Goal: Information Seeking & Learning: Learn about a topic

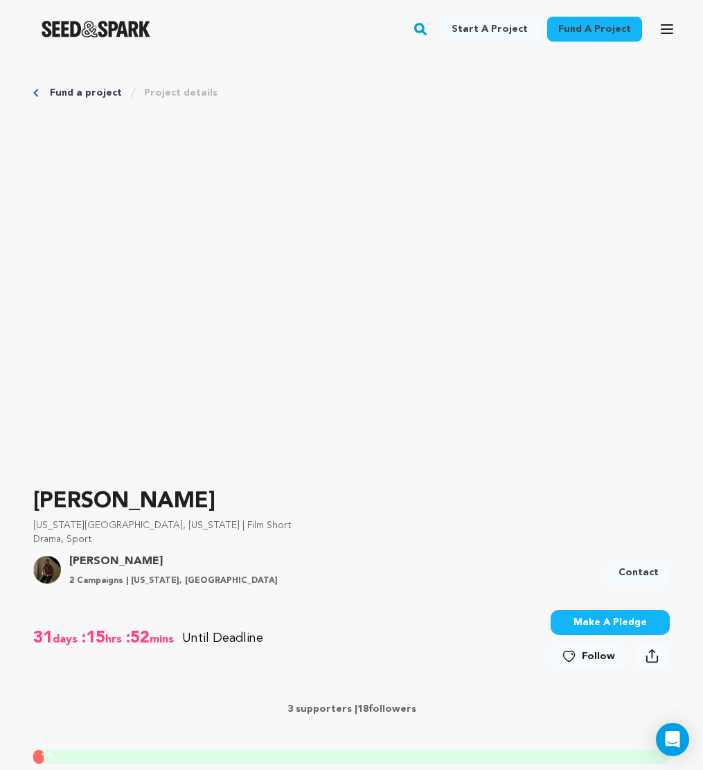
scroll to position [573, 0]
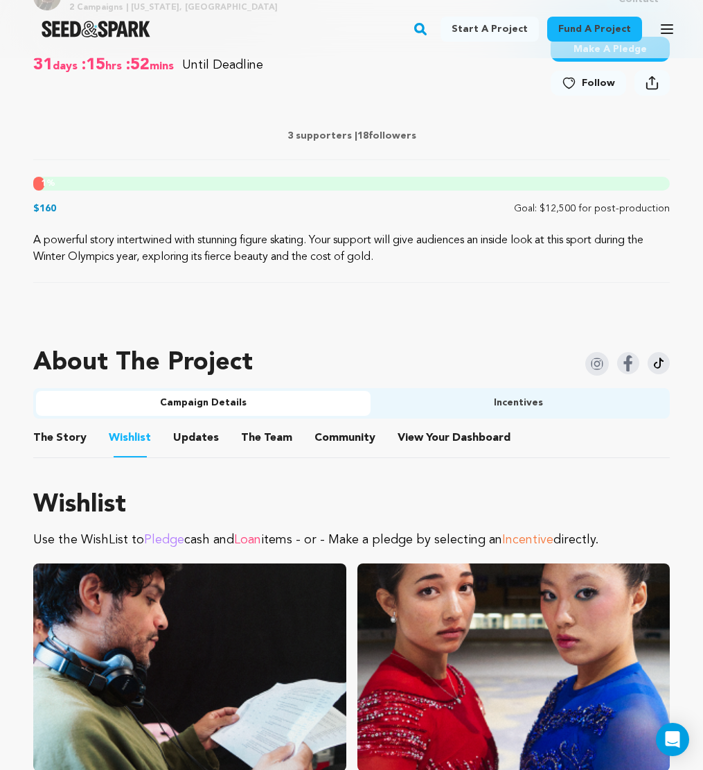
click at [217, 254] on p "A powerful story intertwined with stunning figure skating. Your support will gi…" at bounding box center [351, 248] width 637 height 33
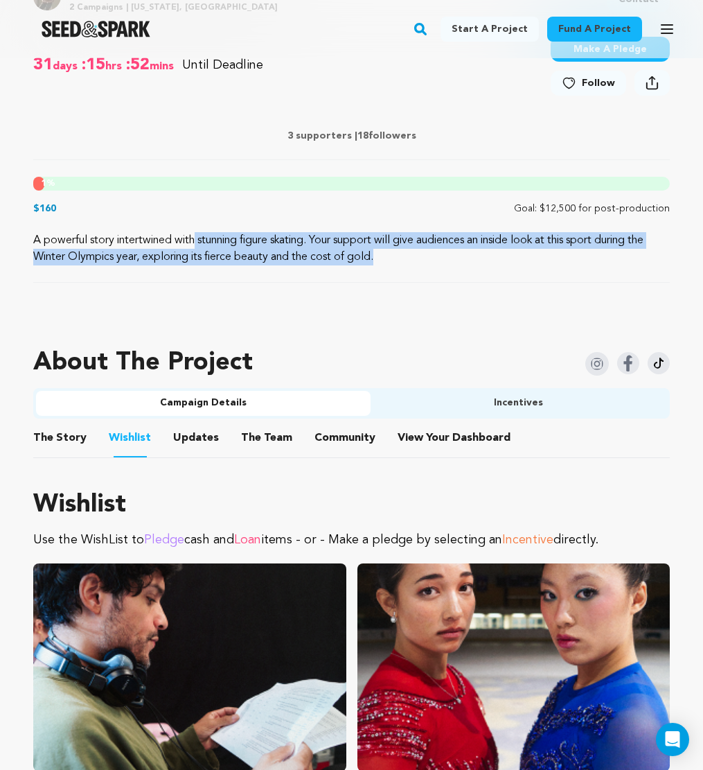
click at [217, 254] on p "A powerful story intertwined with stunning figure skating. Your support will gi…" at bounding box center [351, 248] width 637 height 33
copy div "A powerful story intertwined with stunning figure skating. Your support will gi…"
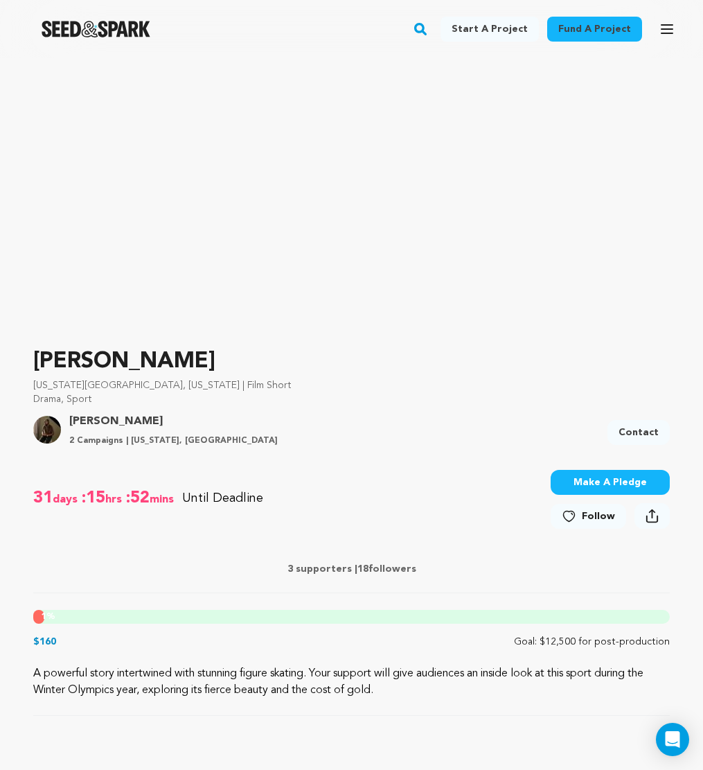
click at [63, 593] on div "31 days :15 hrs :52 mins Until Deadline 1% $160" at bounding box center [351, 527] width 637 height 154
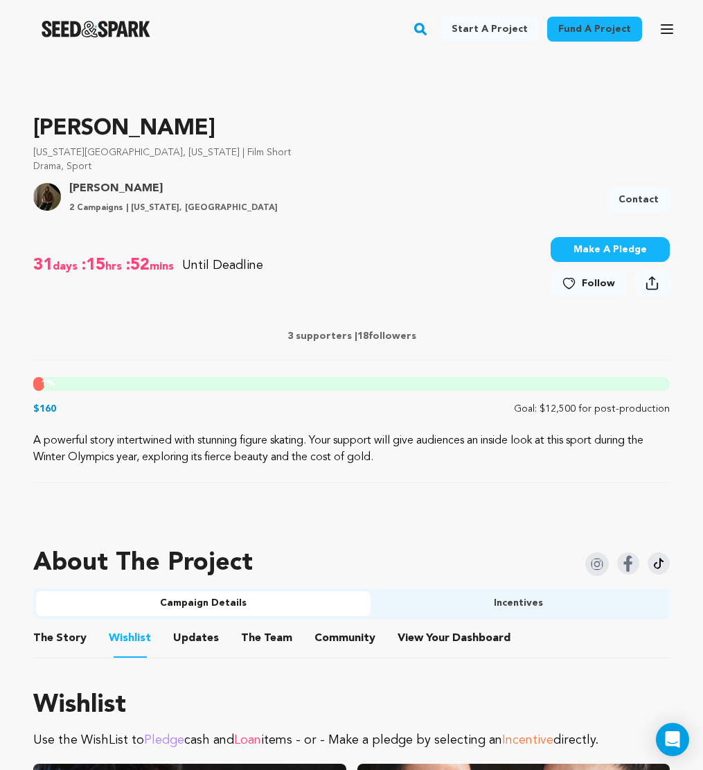
click at [62, 646] on button "The Story" at bounding box center [60, 640] width 33 height 33
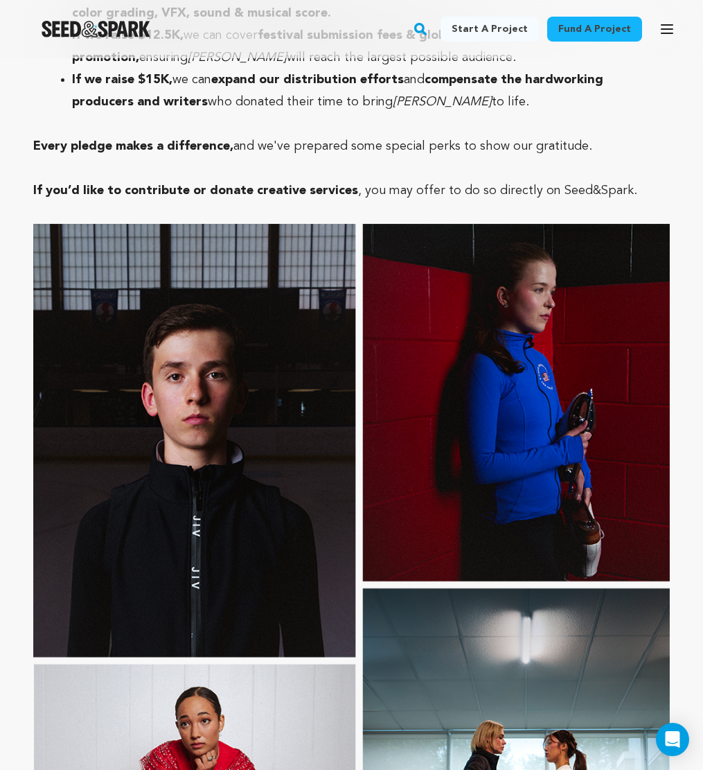
scroll to position [1872, 0]
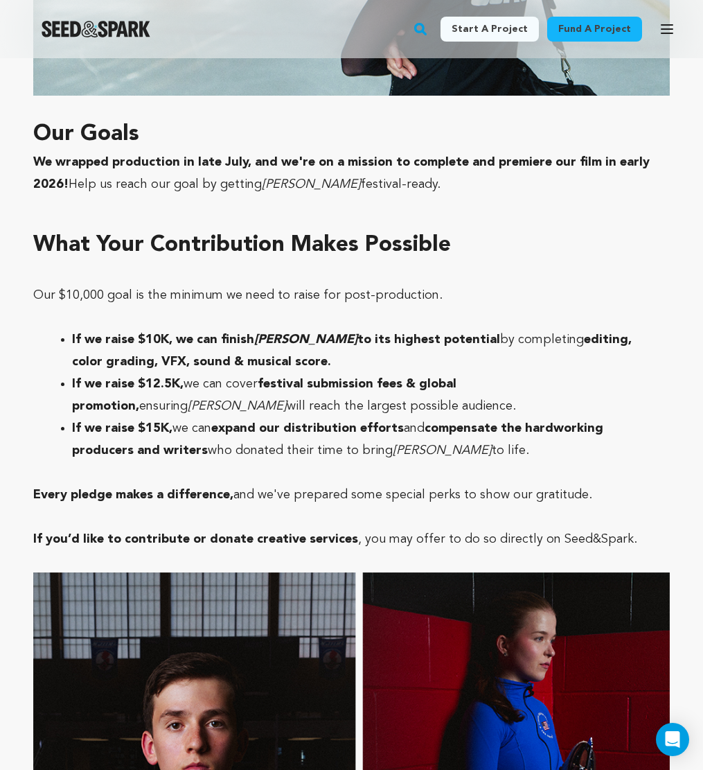
click at [222, 284] on p "Our $10,000 goal is the minimum we need to raise for post-production." at bounding box center [351, 295] width 637 height 22
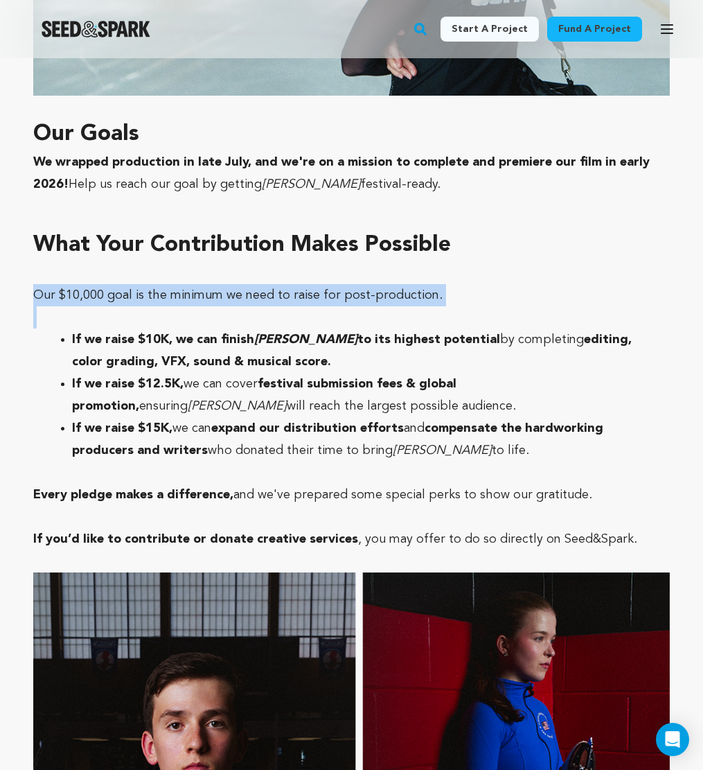
click at [222, 284] on p "Our $10,000 goal is the minimum we need to raise for post-production." at bounding box center [351, 295] width 637 height 22
copy p "Our $10,000 goal is the minimum we need to raise for post-production."
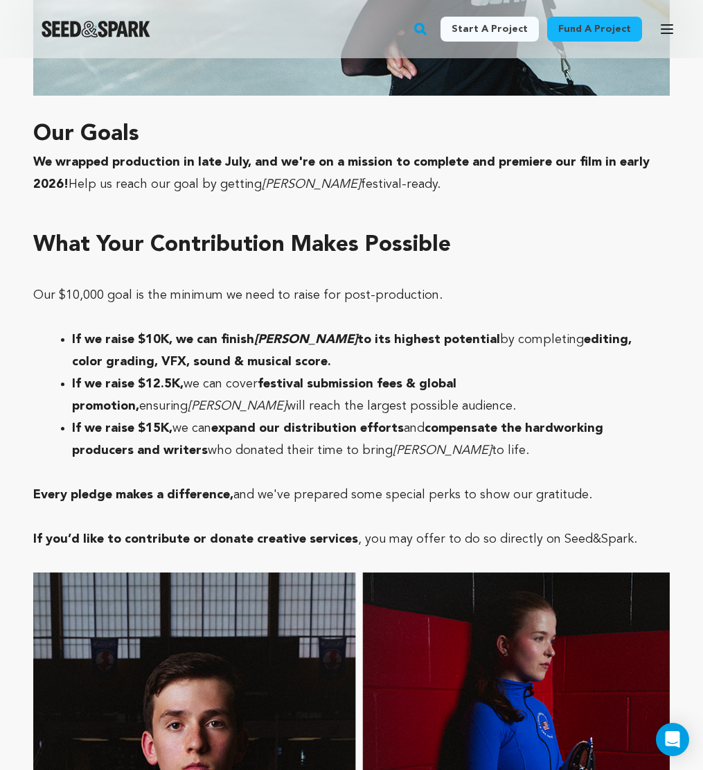
click at [81, 178] on span "Help us reach our goal" at bounding box center [134, 184] width 130 height 12
